Goal: Information Seeking & Learning: Learn about a topic

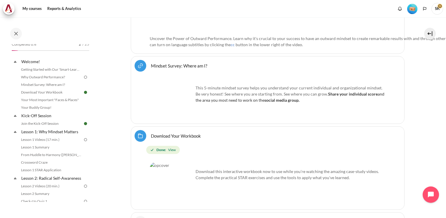
scroll to position [9, 0]
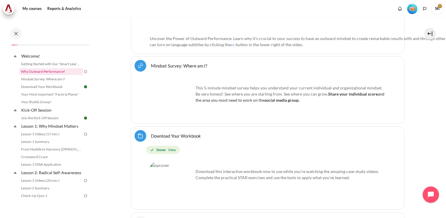
click at [30, 71] on link "Why Outward Performance?" at bounding box center [51, 71] width 64 height 7
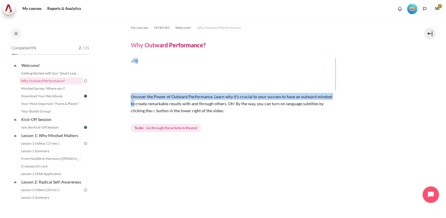
drag, startPoint x: 442, startPoint y: 48, endPoint x: 442, endPoint y: 94, distance: 45.8
click at [442, 94] on div "My courses MYBN B3 Welcome! Why Outward Performance? Why Outward Performance? cc" at bounding box center [223, 117] width 446 height 200
drag, startPoint x: 442, startPoint y: 94, endPoint x: 408, endPoint y: 97, distance: 33.7
click at [408, 97] on section "My courses MYBN B3 Welcome! Why Outward Performance? Why Outward Performance? cc" at bounding box center [267, 200] width 348 height 367
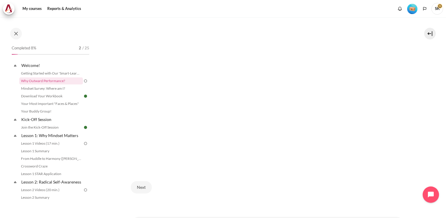
scroll to position [179, 0]
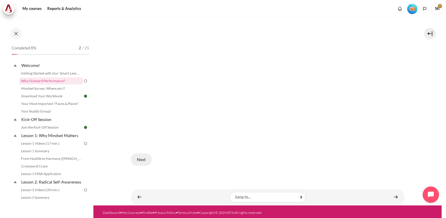
click at [145, 156] on button "Next" at bounding box center [141, 159] width 21 height 12
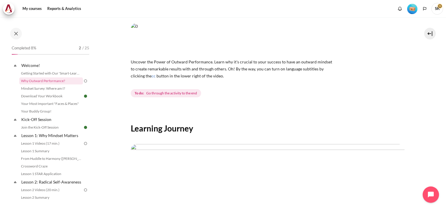
scroll to position [62, 0]
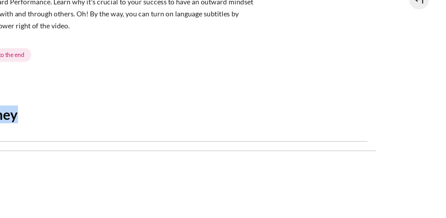
drag, startPoint x: 360, startPoint y: 71, endPoint x: 425, endPoint y: 96, distance: 70.1
click at [426, 96] on section "My courses MYBN B3 Welcome! Why Outward Performance? Why Outward Performance? cc" at bounding box center [267, 145] width 348 height 379
drag, startPoint x: 425, startPoint y: 96, endPoint x: 316, endPoint y: 84, distance: 109.4
click at [316, 84] on div "Content" at bounding box center [268, 83] width 274 height 7
click at [205, 160] on img "Content" at bounding box center [268, 194] width 274 height 154
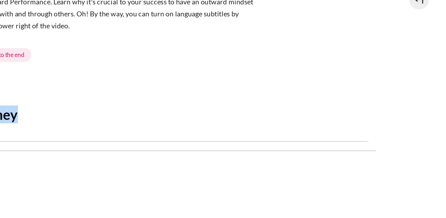
click at [193, 160] on img "Content" at bounding box center [268, 194] width 274 height 154
drag, startPoint x: 191, startPoint y: 160, endPoint x: 376, endPoint y: 125, distance: 188.2
click at [191, 160] on img "Content" at bounding box center [268, 194] width 274 height 154
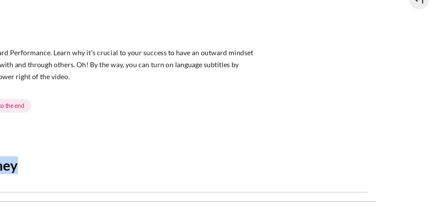
scroll to position [42, 0]
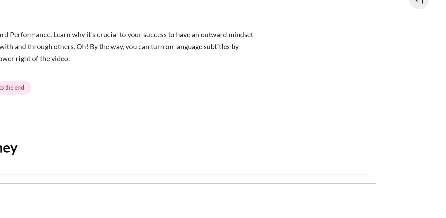
drag, startPoint x: 308, startPoint y: 126, endPoint x: 262, endPoint y: 122, distance: 46.2
click at [262, 122] on div "Learning Journey Previous End of lesson" at bounding box center [268, 209] width 274 height 220
click at [206, 128] on div "Learning Journey Previous End of lesson" at bounding box center [268, 209] width 274 height 220
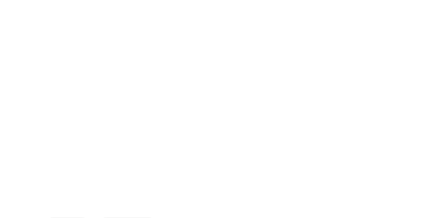
scroll to position [182, 0]
drag, startPoint x: 323, startPoint y: 89, endPoint x: 295, endPoint y: 150, distance: 68.1
click at [295, 151] on div "Content" at bounding box center [268, 74] width 274 height 164
